Goal: Information Seeking & Learning: Find specific fact

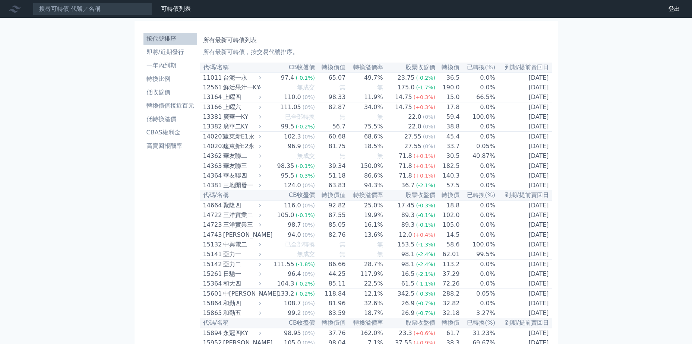
click at [59, 10] on input at bounding box center [92, 9] width 119 height 13
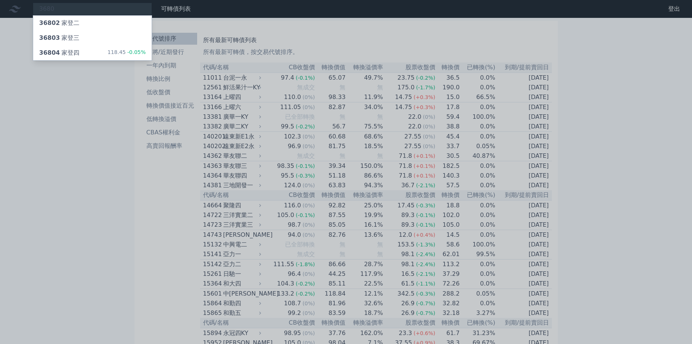
type input "3680"
click at [123, 62] on div at bounding box center [346, 172] width 692 height 344
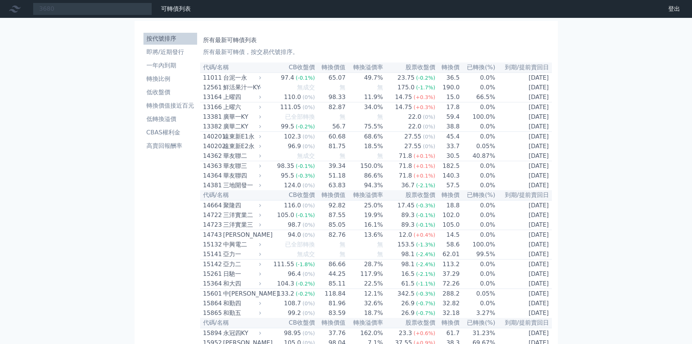
click at [87, 10] on div "3680 36802 家登二 36803 家登三 36804 家登四 118.45 -0.05%" at bounding box center [92, 9] width 119 height 13
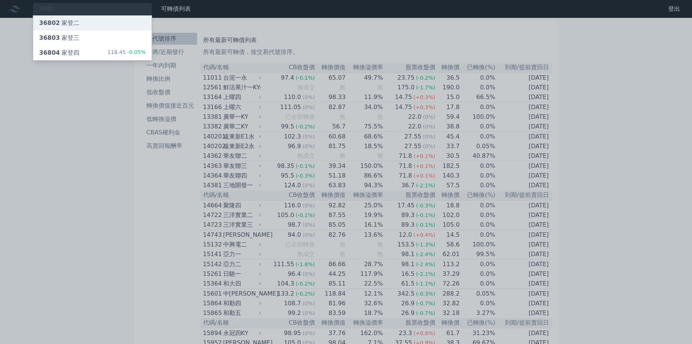
click at [67, 22] on div "36802 家登二" at bounding box center [59, 23] width 40 height 9
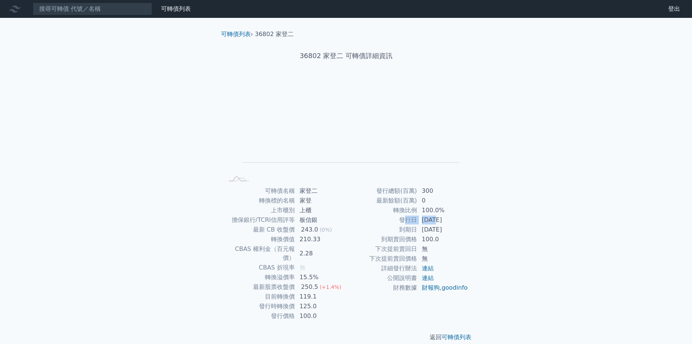
drag, startPoint x: 403, startPoint y: 224, endPoint x: 454, endPoint y: 226, distance: 51.1
click at [454, 226] on tbody "發行總額(百萬) 300 最新餘額(百萬) 0 轉換比例 100.0% 發行日 [DATE] 到期日 [DATE] 到期賣回價格 100.0 下次提前賣回日 …" at bounding box center [407, 239] width 122 height 107
drag, startPoint x: 454, startPoint y: 226, endPoint x: 503, endPoint y: 244, distance: 52.1
click at [503, 244] on div "可轉債列表 財務數據 可轉債列表 財務數據 登出 登出 可轉債列表 › 36802 家登二 36802 家登二 可轉債詳細資訊 Zoom Out L L Ch…" at bounding box center [346, 177] width 692 height 354
drag, startPoint x: 461, startPoint y: 227, endPoint x: 308, endPoint y: 221, distance: 152.9
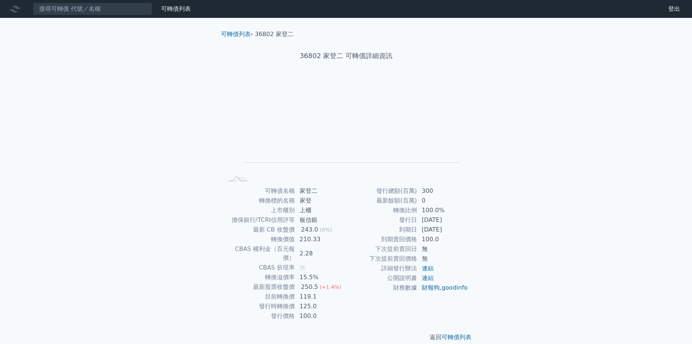
click at [308, 221] on div "可轉債名稱 家登二 轉換標的名稱 家登 上市櫃別 上櫃 擔保銀行/TCRI信用評等 板信銀 最新 CB 收盤價 243.0 (0%) 轉換價值 210.33 …" at bounding box center [346, 253] width 262 height 135
drag, startPoint x: 308, startPoint y: 221, endPoint x: 550, endPoint y: 261, distance: 245.5
click at [550, 261] on div "可轉債列表 財務數據 可轉債列表 財務數據 登出 登出 可轉債列表 › 36802 家登二 36802 家登二 可轉債詳細資訊 Zoom Out L L Ch…" at bounding box center [346, 177] width 692 height 354
click at [94, 9] on input at bounding box center [92, 9] width 119 height 13
paste input "7402"
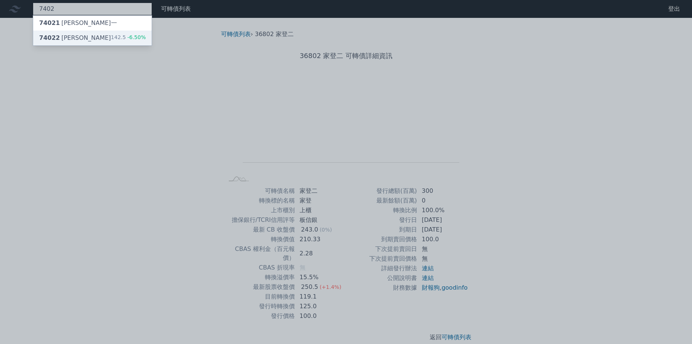
type input "7402"
click at [75, 36] on div "74022 [PERSON_NAME]" at bounding box center [75, 38] width 72 height 9
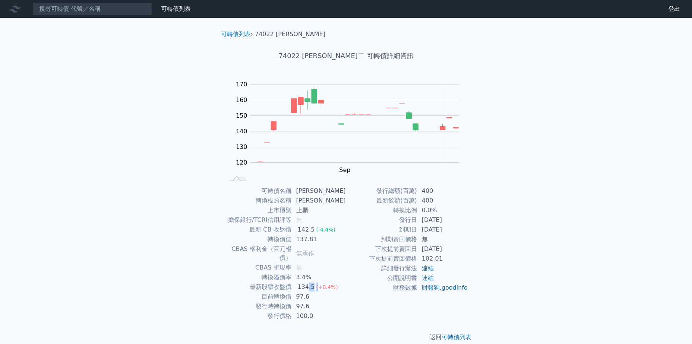
drag, startPoint x: 312, startPoint y: 277, endPoint x: 360, endPoint y: 276, distance: 48.5
click at [360, 276] on div "可轉債名稱 [PERSON_NAME] 轉換標的名稱 邑[PERSON_NAME] 上市櫃別 上櫃 擔保銀行/TCRI信用評等 無 最新 CB 收盤價 142…" at bounding box center [346, 253] width 262 height 135
drag, startPoint x: 360, startPoint y: 276, endPoint x: 494, endPoint y: 276, distance: 133.8
click at [494, 276] on div "可轉債列表 財務數據 可轉債列表 財務數據 登出 登出 可轉債列表 › 74022 邑錡二 74022 [PERSON_NAME]二 可轉債詳細資訊 Zoom…" at bounding box center [346, 177] width 692 height 354
